Goal: Information Seeking & Learning: Learn about a topic

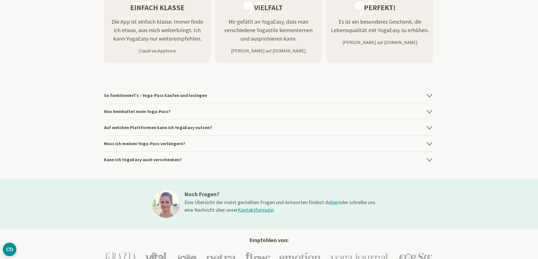
scroll to position [734, 0]
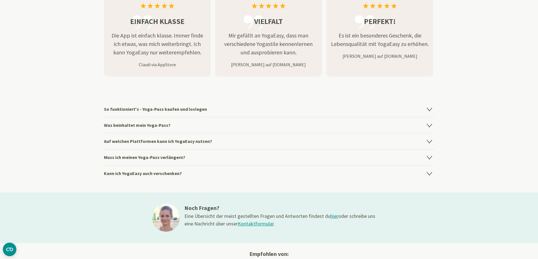
click at [204, 112] on h4 "So funktioniert's - Yoga-Pass kaufen und loslegen" at bounding box center [269, 109] width 330 height 16
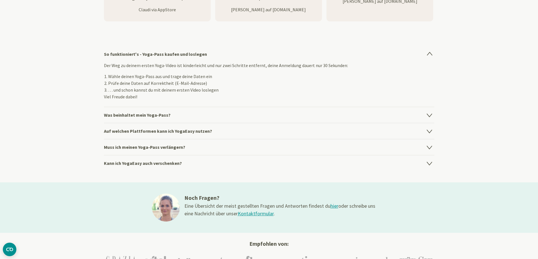
scroll to position [790, 0]
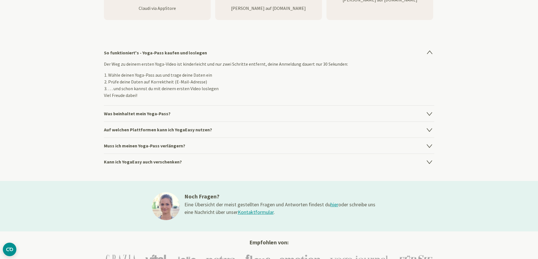
click at [190, 114] on h4 "Was beinhaltet mein Yoga-Pass?" at bounding box center [269, 114] width 330 height 16
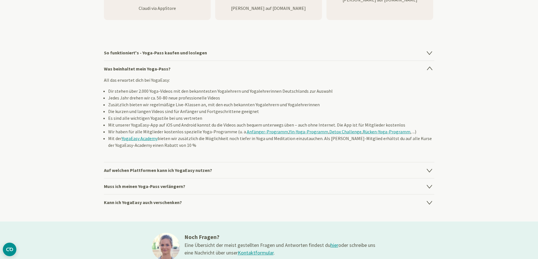
click at [153, 168] on h4 "Auf welchen Plattformen kann ich YogaEasy nutzen?" at bounding box center [269, 170] width 330 height 16
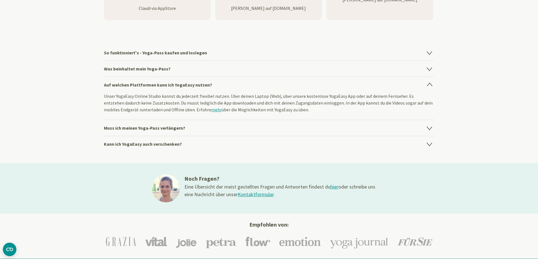
click at [183, 128] on h4 "Muss ich meinen Yoga-Pass verlängern?" at bounding box center [269, 128] width 330 height 16
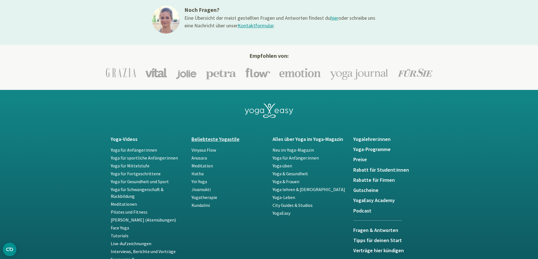
scroll to position [960, 0]
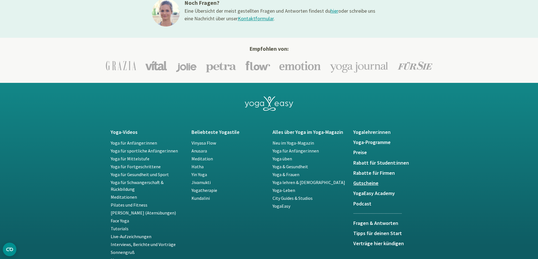
click at [372, 182] on h5 "Gutscheine" at bounding box center [390, 184] width 74 height 6
click at [364, 164] on h5 "Rabatt für Student:innen" at bounding box center [390, 163] width 74 height 6
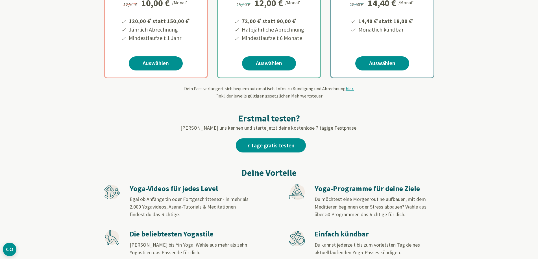
scroll to position [169, 0]
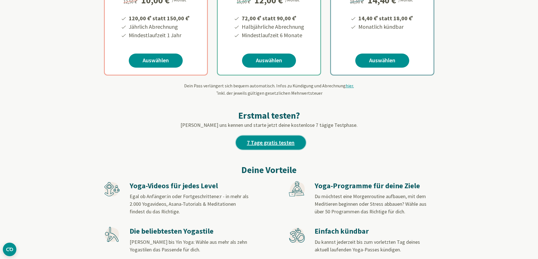
click at [262, 143] on link "7 Tage gratis testen" at bounding box center [271, 143] width 70 height 14
